Goal: Task Accomplishment & Management: Use online tool/utility

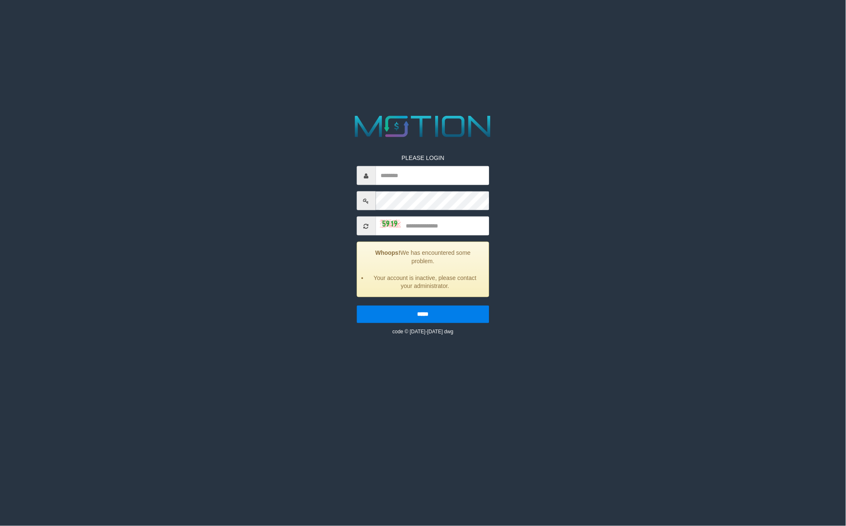
click at [596, 227] on div "PLEASE LOGIN Whoops! We has encountered some problem. Your account is inactive,…" at bounding box center [422, 224] width 435 height 224
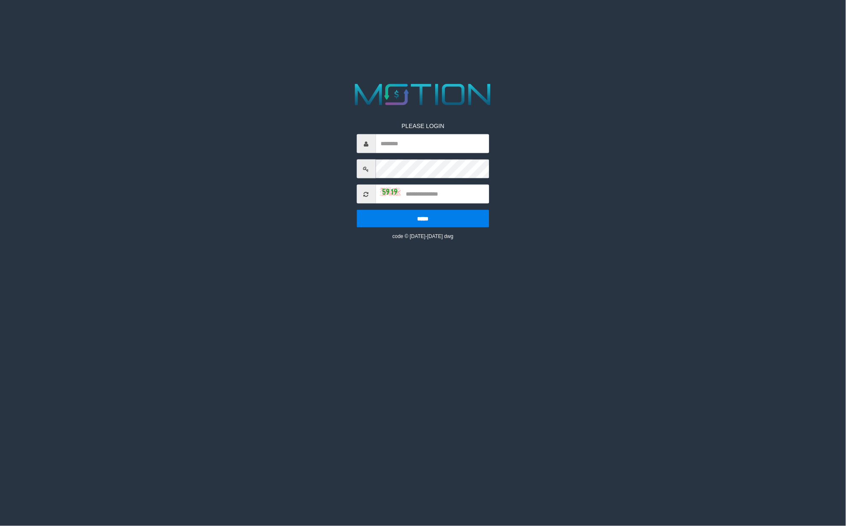
click at [604, 217] on div "PLEASE LOGIN ***** code © 2012-2018 dwg" at bounding box center [422, 160] width 435 height 160
